Goal: Task Accomplishment & Management: Manage account settings

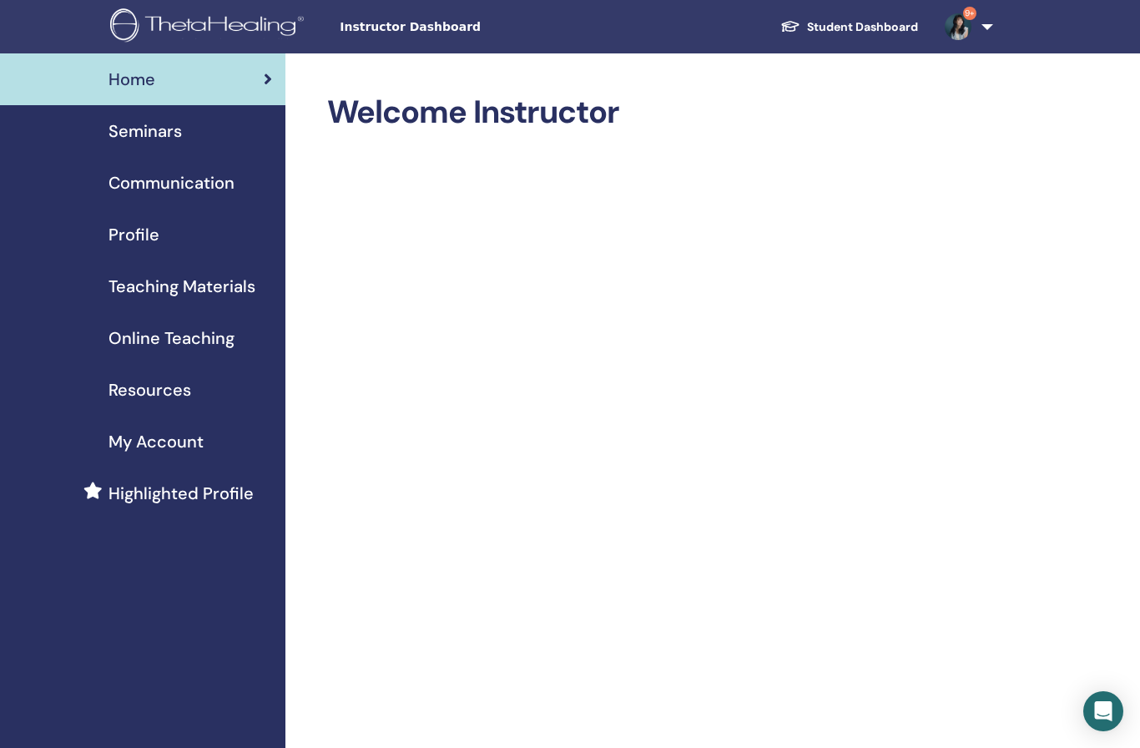
scroll to position [107, 0]
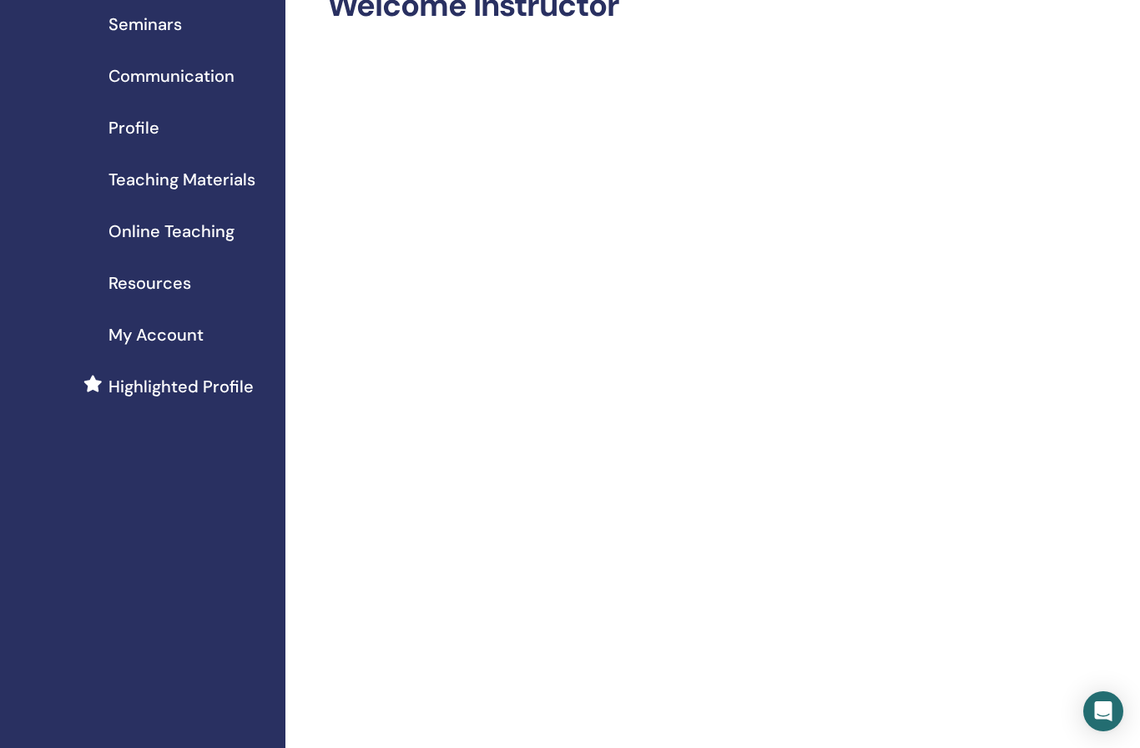
click at [158, 24] on span "Seminars" at bounding box center [145, 24] width 73 height 25
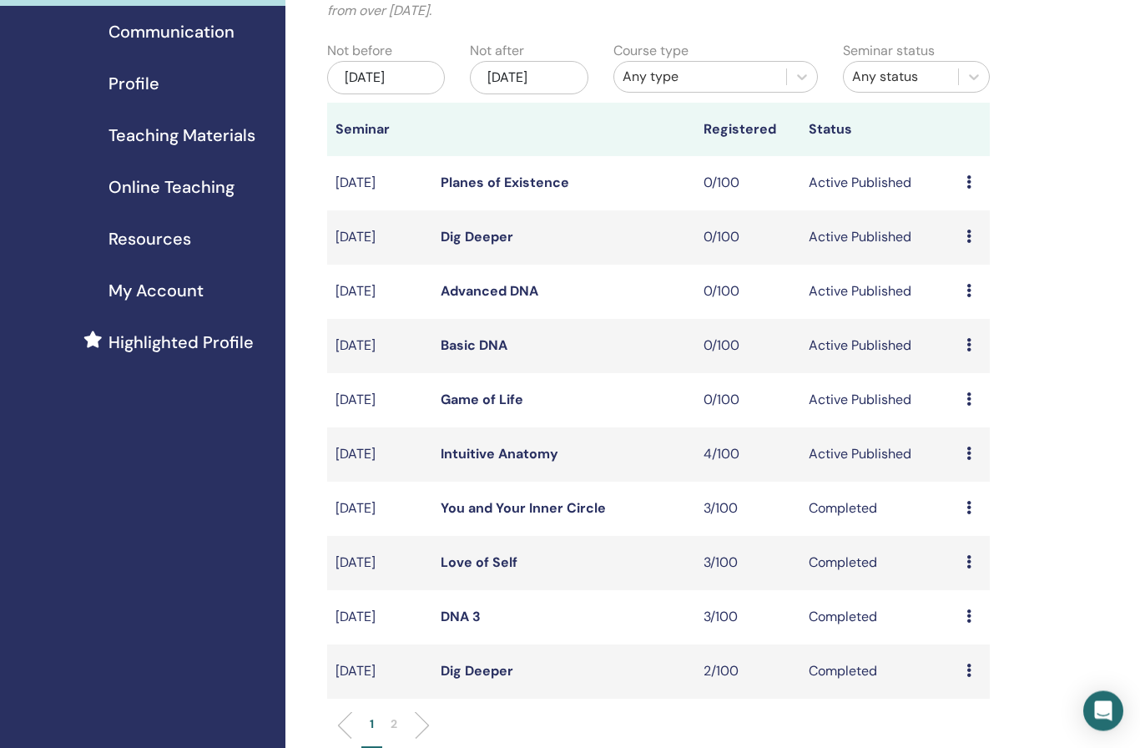
scroll to position [151, 0]
click at [499, 451] on link "Intuitive Anatomy" at bounding box center [500, 454] width 118 height 18
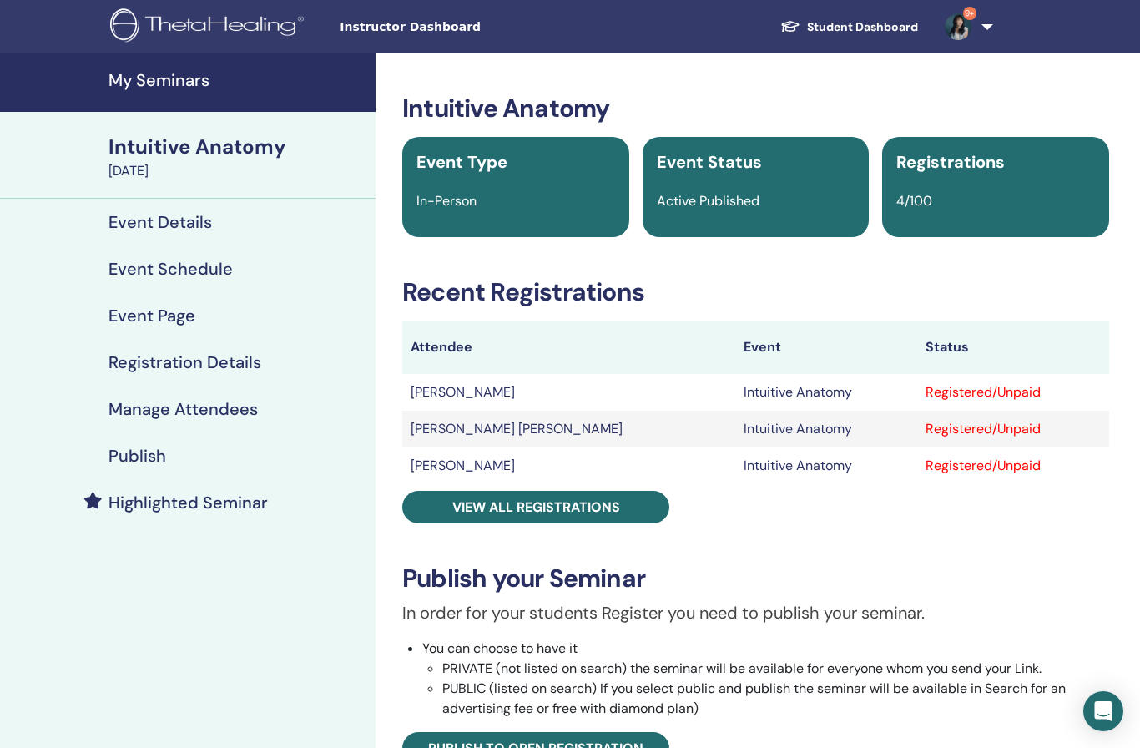
click at [195, 412] on h4 "Manage Attendees" at bounding box center [183, 409] width 149 height 20
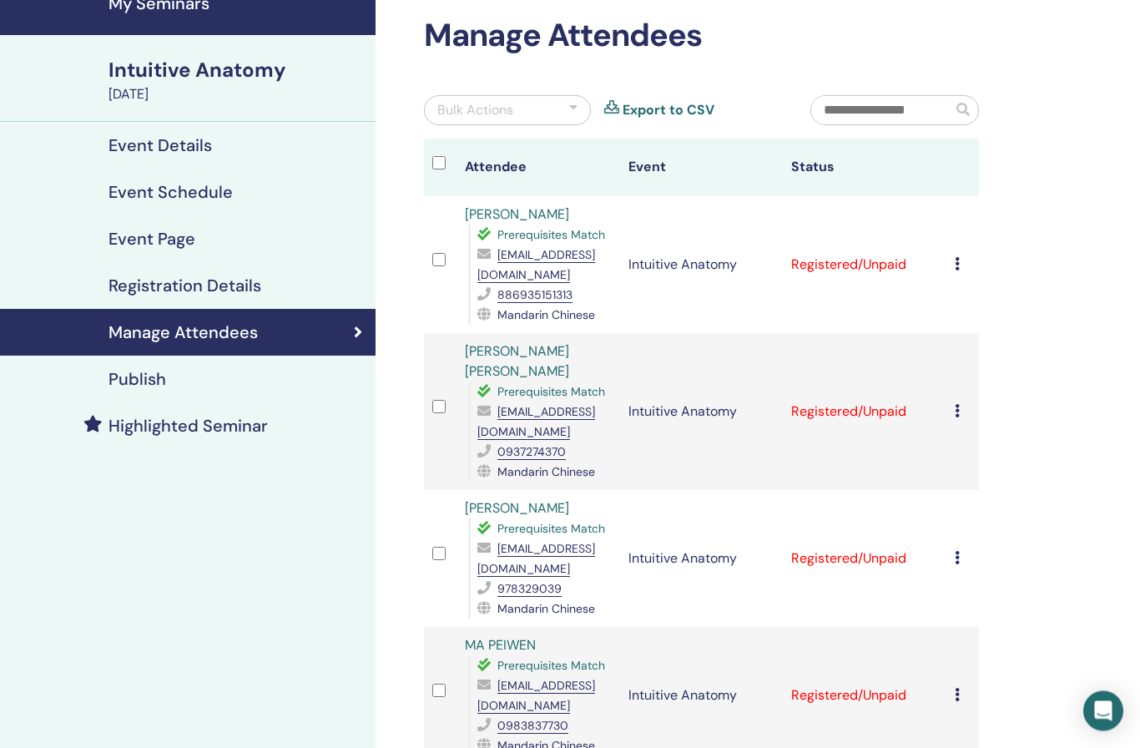
scroll to position [80, 0]
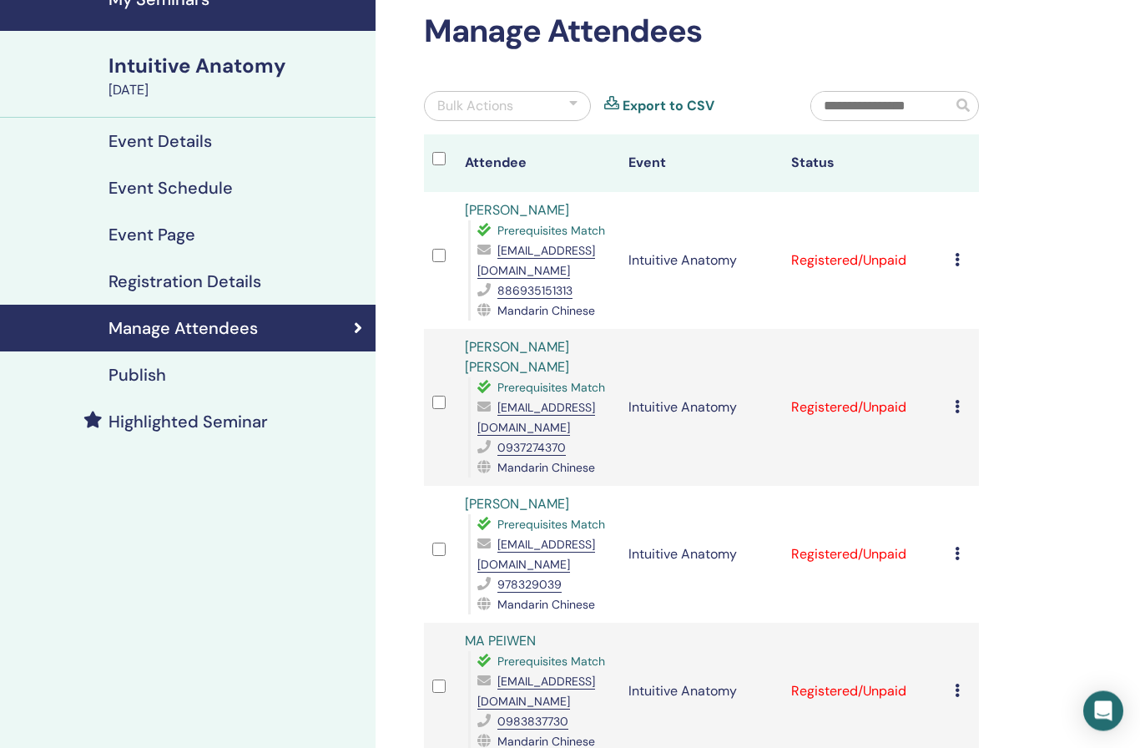
click at [958, 682] on div "Cancel Registration Do not auto-certify Mark as Paid Mark as Unpaid Mark as Abs…" at bounding box center [963, 692] width 16 height 20
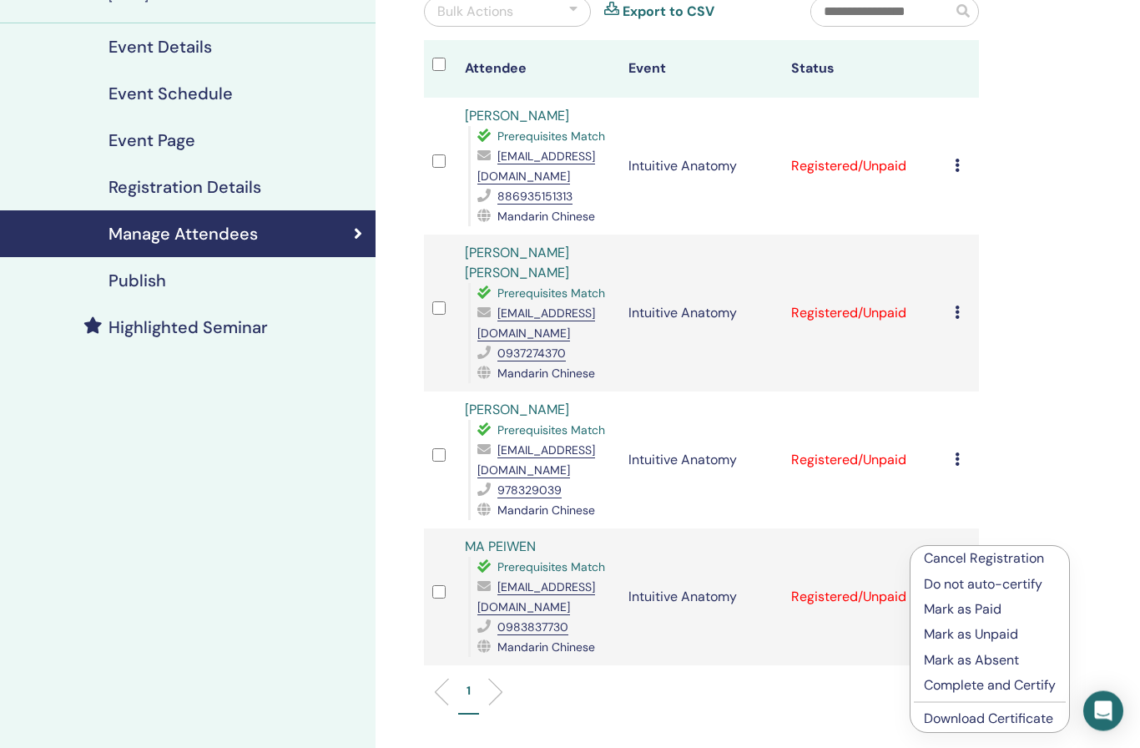
scroll to position [175, 0]
click at [998, 717] on link "Download Certificate" at bounding box center [988, 719] width 129 height 18
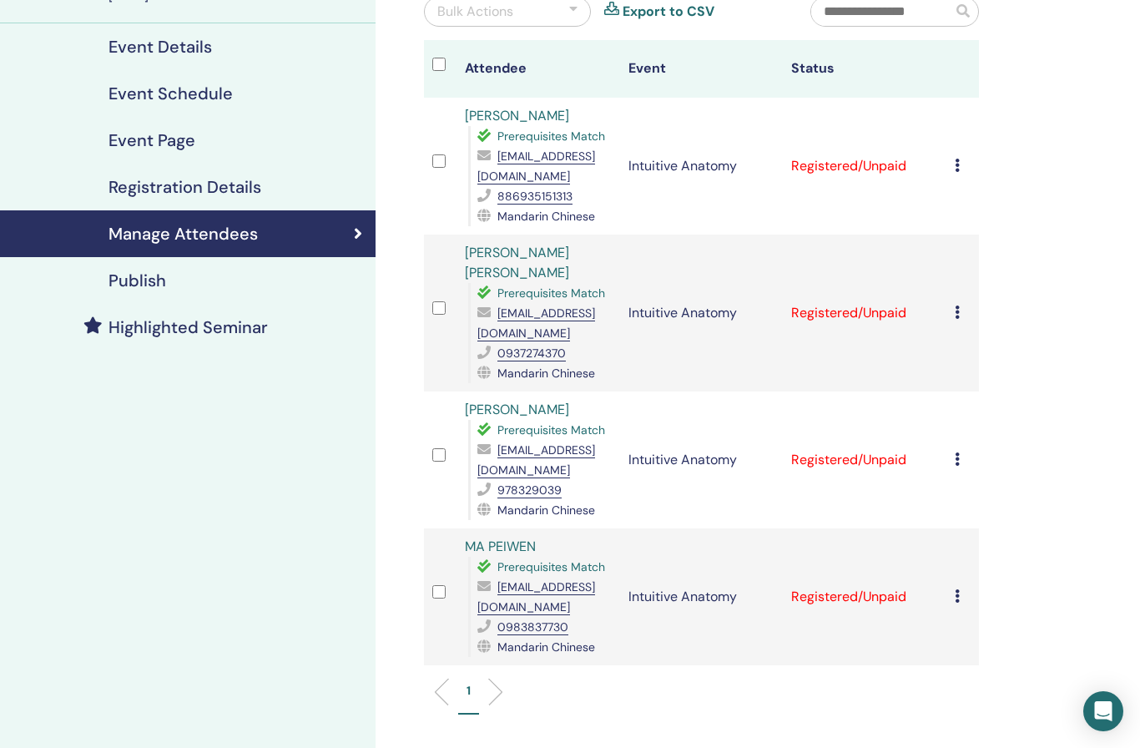
scroll to position [244, 0]
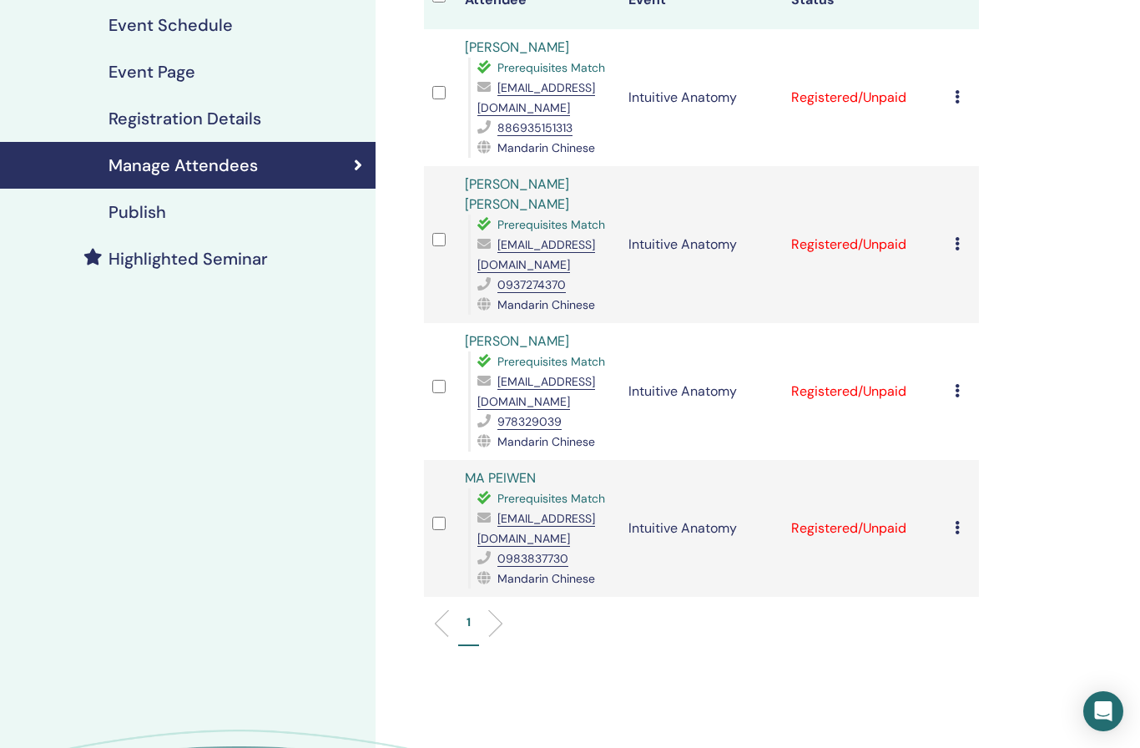
click at [956, 237] on icon at bounding box center [957, 243] width 5 height 13
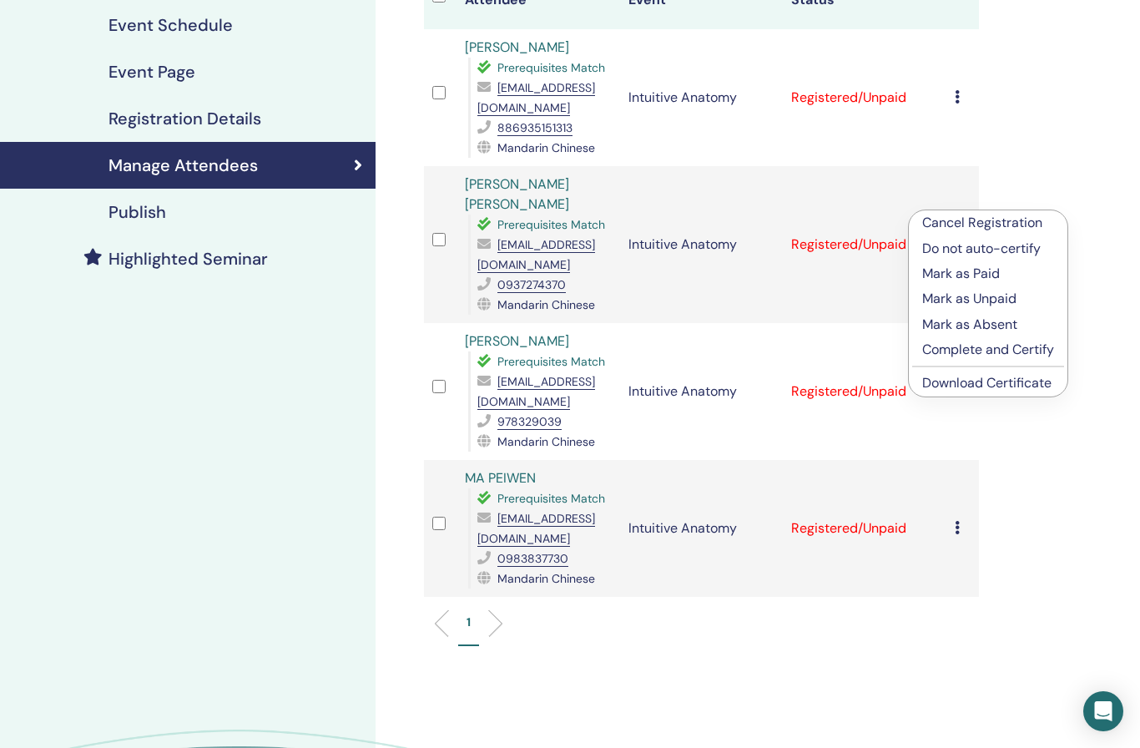
click at [975, 385] on link "Download Certificate" at bounding box center [986, 383] width 129 height 18
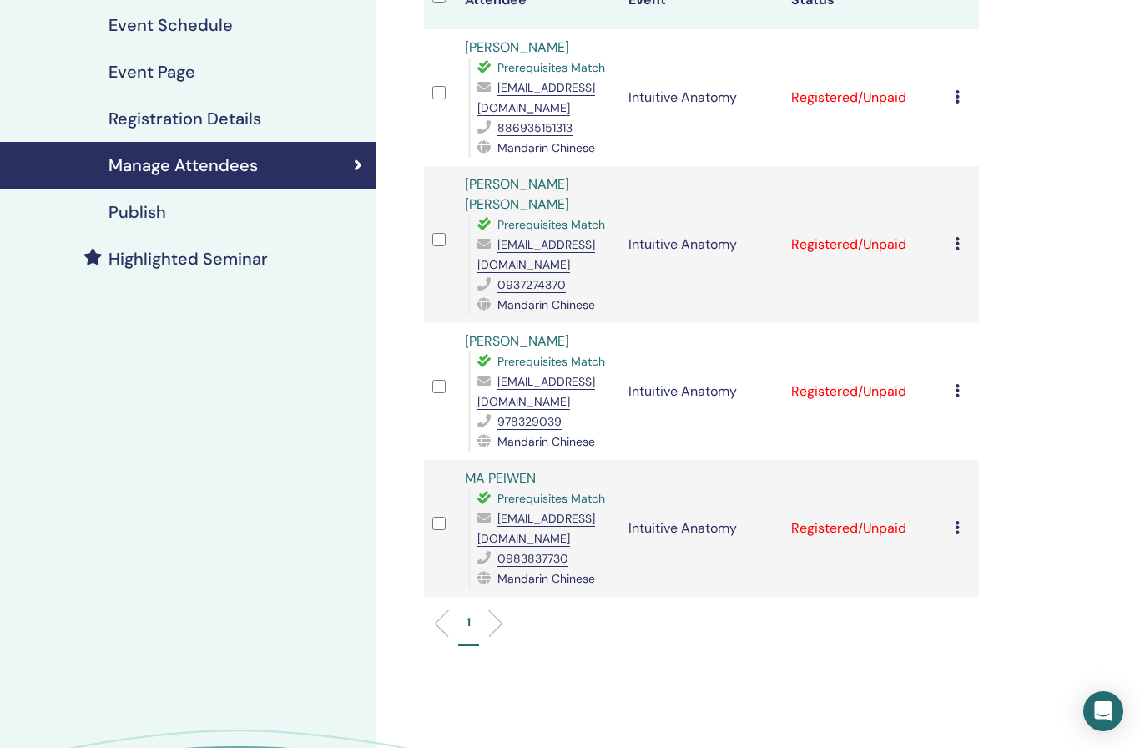
click at [1099, 523] on div "Manage Attendees Bulk Actions Export to CSV Attendee Event Status Li-[PERSON_NA…" at bounding box center [756, 353] width 761 height 1087
